Goal: Complete application form

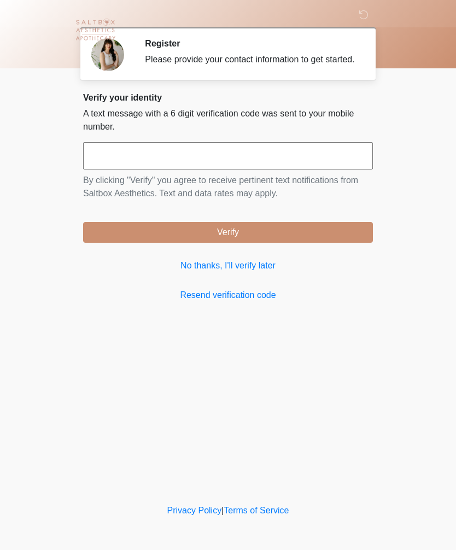
click at [196, 166] on input "text" at bounding box center [228, 155] width 290 height 27
type input "******"
click at [317, 233] on button "Verify" at bounding box center [228, 232] width 290 height 21
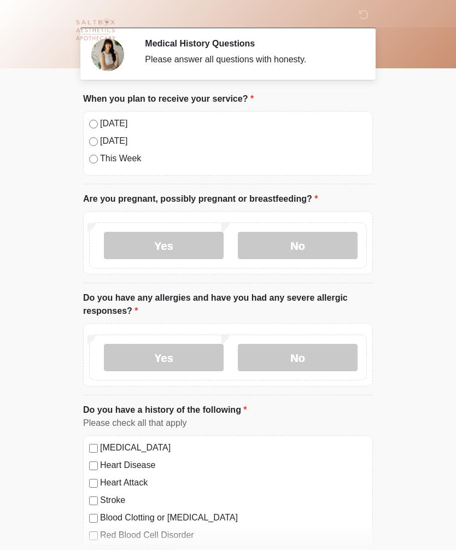
click at [107, 122] on label "[DATE]" at bounding box center [233, 123] width 267 height 13
click at [315, 244] on label "No" at bounding box center [298, 245] width 120 height 27
click at [320, 353] on label "No" at bounding box center [298, 357] width 120 height 27
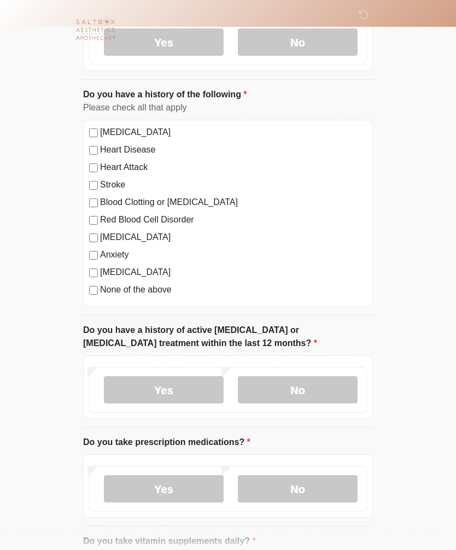
scroll to position [316, 0]
click at [343, 390] on label "No" at bounding box center [298, 388] width 120 height 27
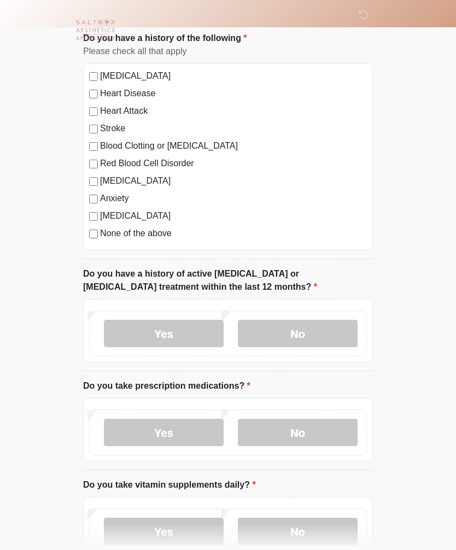
scroll to position [378, 0]
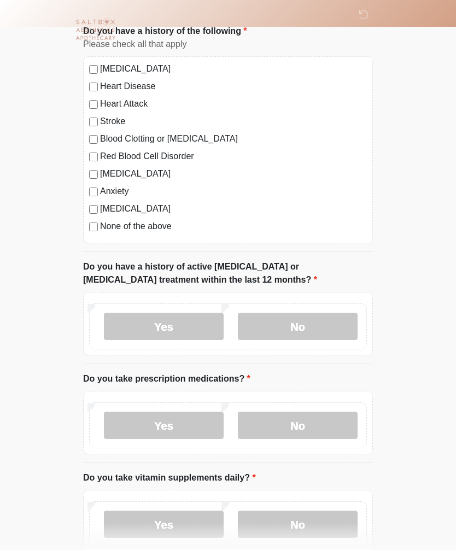
click at [120, 425] on label "Yes" at bounding box center [164, 425] width 120 height 27
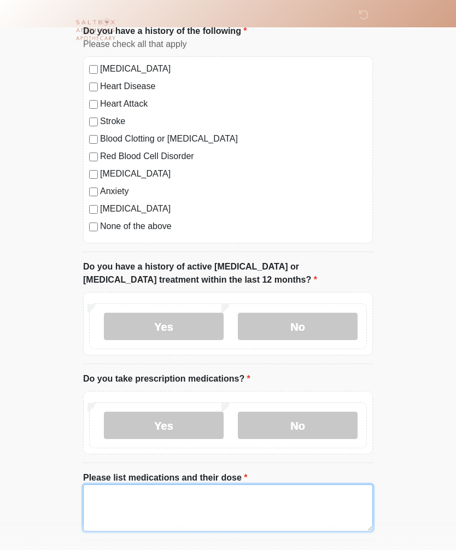
click at [318, 502] on textarea "Please list medications and their dose" at bounding box center [228, 507] width 290 height 47
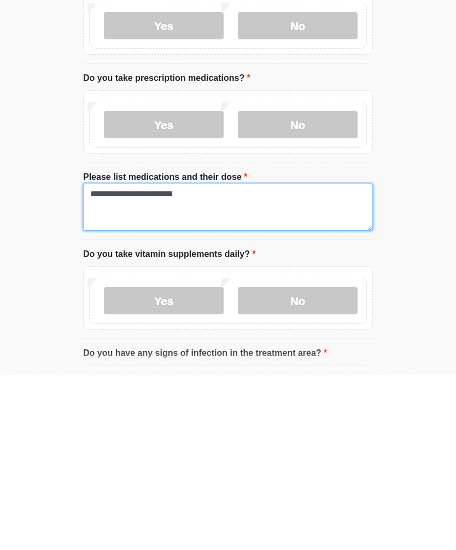
type textarea "**********"
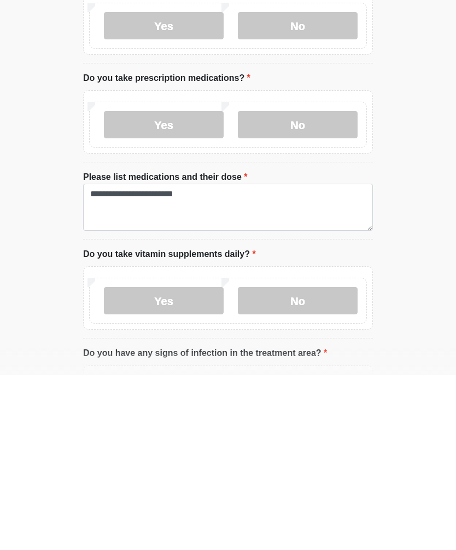
click at [187, 462] on label "Yes" at bounding box center [164, 475] width 120 height 27
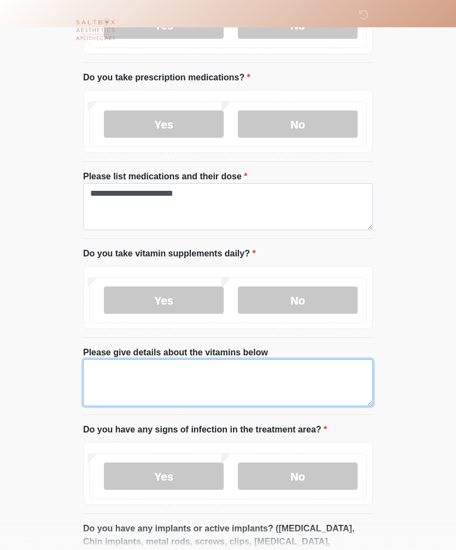
click at [213, 369] on textarea "Please give details about the vitamins below" at bounding box center [228, 382] width 290 height 47
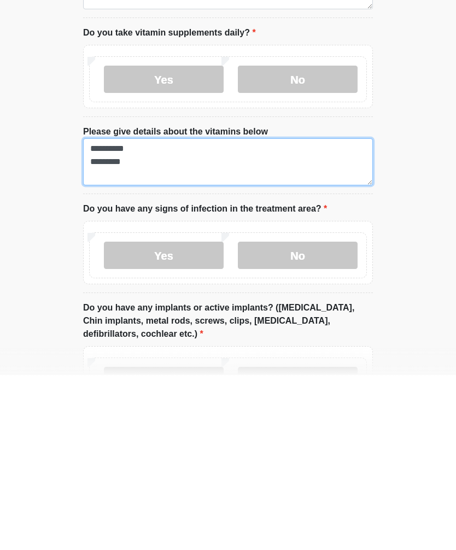
scroll to position [744, 0]
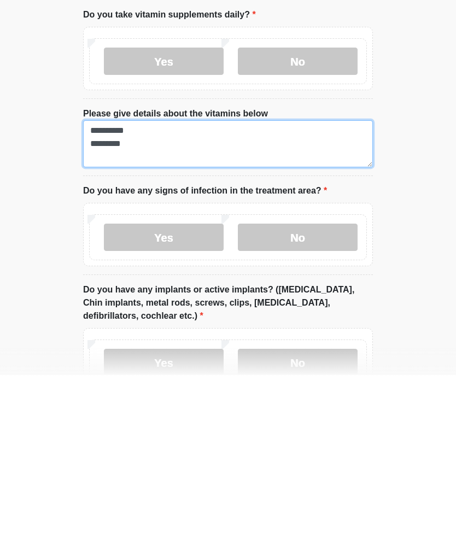
type textarea "**********"
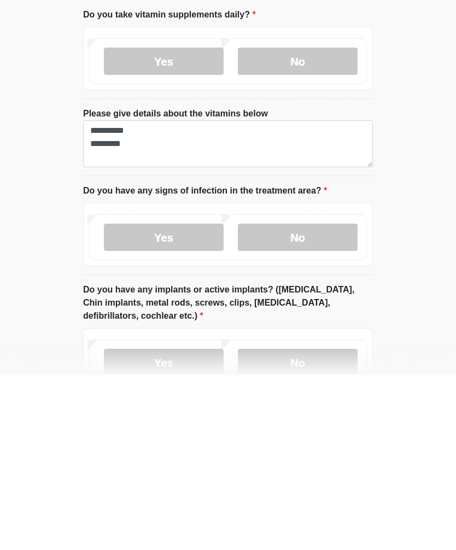
click at [325, 398] on label "No" at bounding box center [298, 411] width 120 height 27
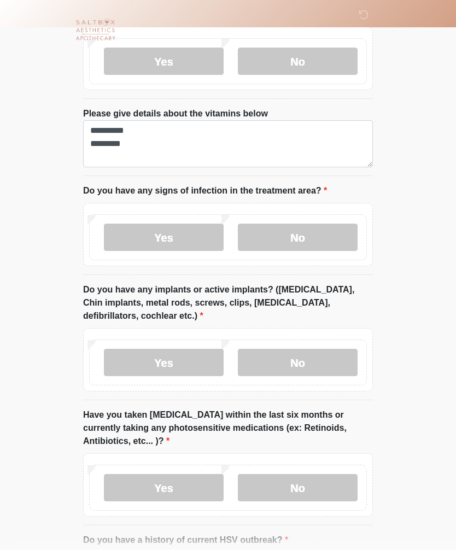
click at [205, 356] on label "Yes" at bounding box center [164, 362] width 120 height 27
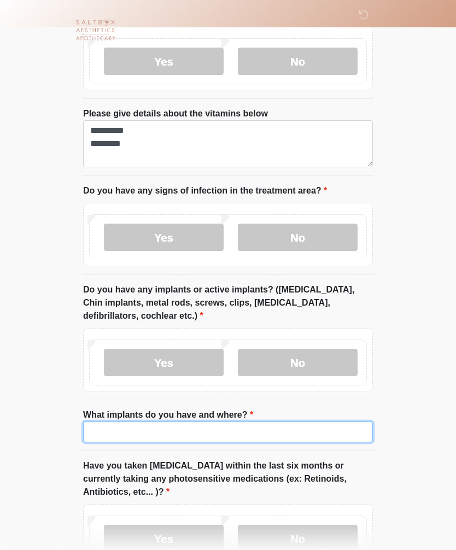
click at [186, 431] on input "What implants do you have and where?" at bounding box center [228, 431] width 290 height 21
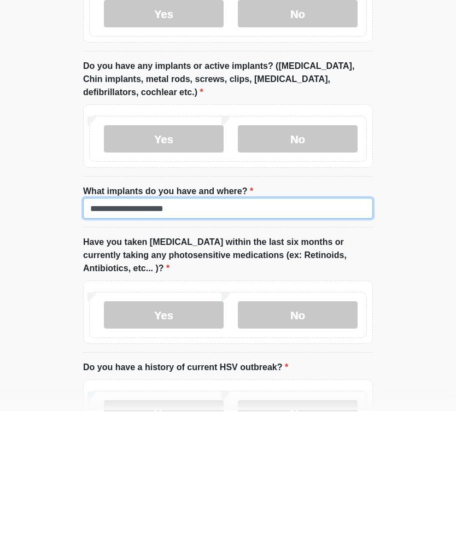
type input "**********"
click at [321, 440] on label "No" at bounding box center [298, 453] width 120 height 27
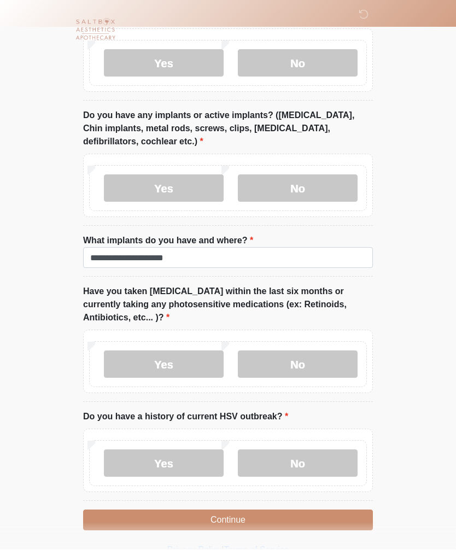
click at [308, 450] on label "No" at bounding box center [298, 463] width 120 height 27
click at [312, 517] on button "Continue" at bounding box center [228, 520] width 290 height 21
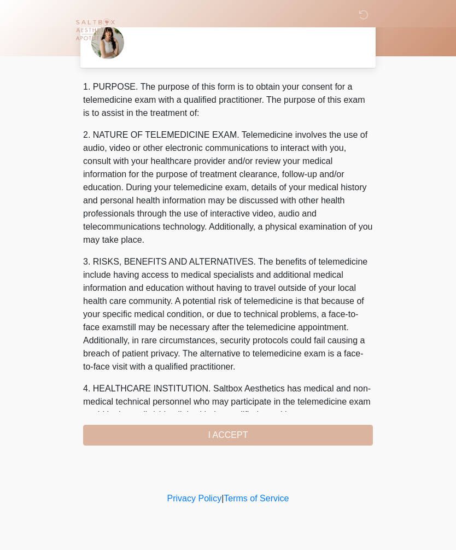
scroll to position [0, 0]
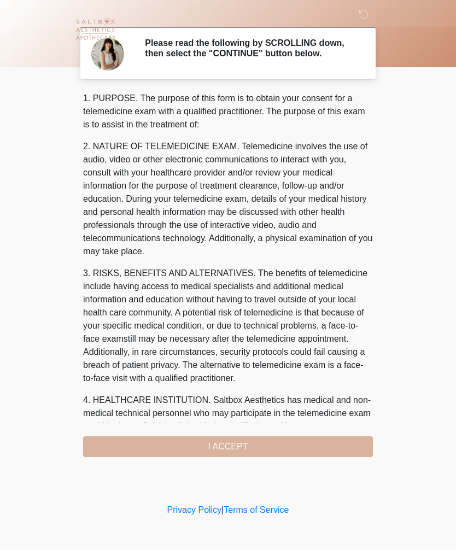
click at [329, 448] on div "1. PURPOSE. The purpose of this form is to obtain your consent for a telemedici…" at bounding box center [228, 274] width 290 height 365
click at [250, 451] on div "1. PURPOSE. The purpose of this form is to obtain your consent for a telemedici…" at bounding box center [228, 274] width 290 height 365
click at [224, 452] on div "1. PURPOSE. The purpose of this form is to obtain your consent for a telemedici…" at bounding box center [228, 274] width 290 height 365
click at [235, 447] on div "1. PURPOSE. The purpose of this form is to obtain your consent for a telemedici…" at bounding box center [228, 274] width 290 height 365
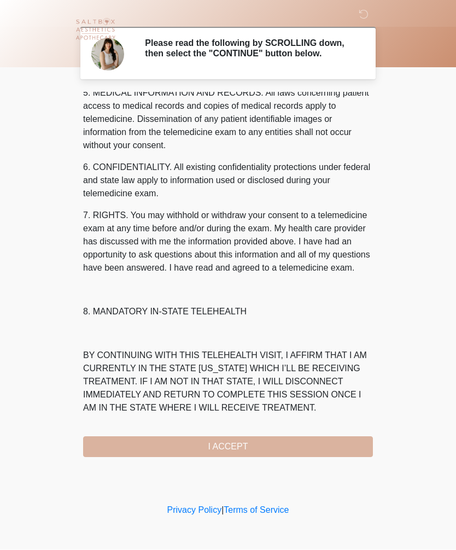
scroll to position [394, 0]
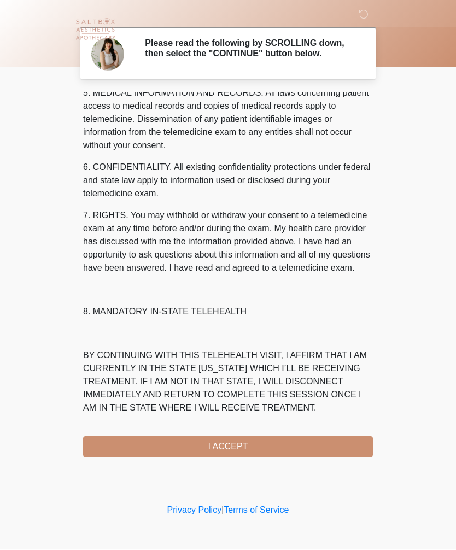
click at [231, 447] on button "I ACCEPT" at bounding box center [228, 447] width 290 height 21
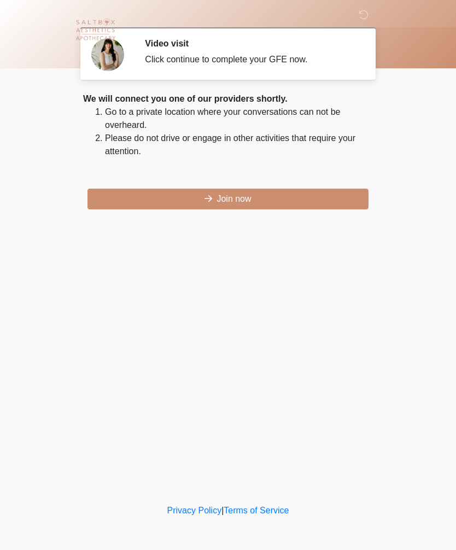
click at [288, 185] on div "We will connect you one of our providers shortly. Go to a private location wher…" at bounding box center [228, 150] width 290 height 117
click at [232, 199] on button "Join now" at bounding box center [227, 199] width 281 height 21
